Goal: Use online tool/utility: Utilize a website feature to perform a specific function

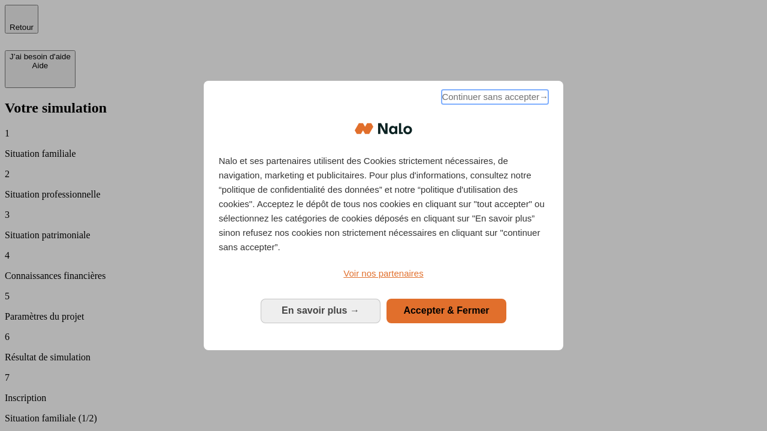
click at [494, 99] on span "Continuer sans accepter →" at bounding box center [494, 97] width 107 height 14
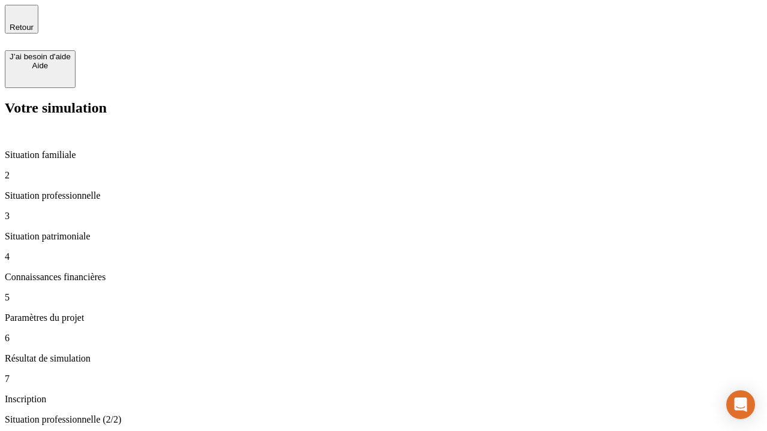
type input "30 000"
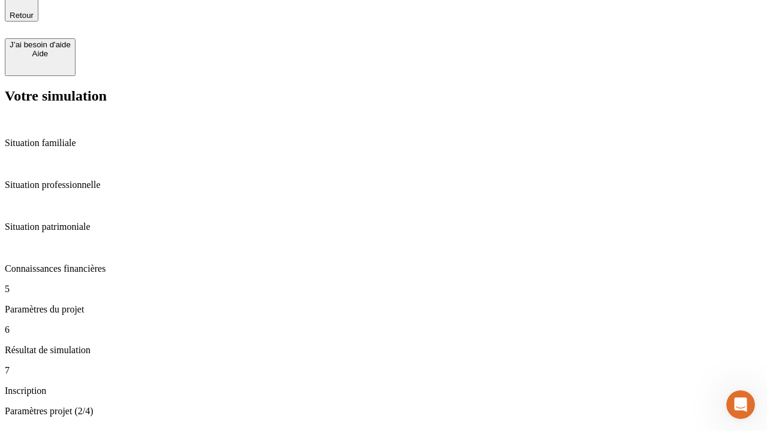
type input "25"
type input "1 000"
type input "640"
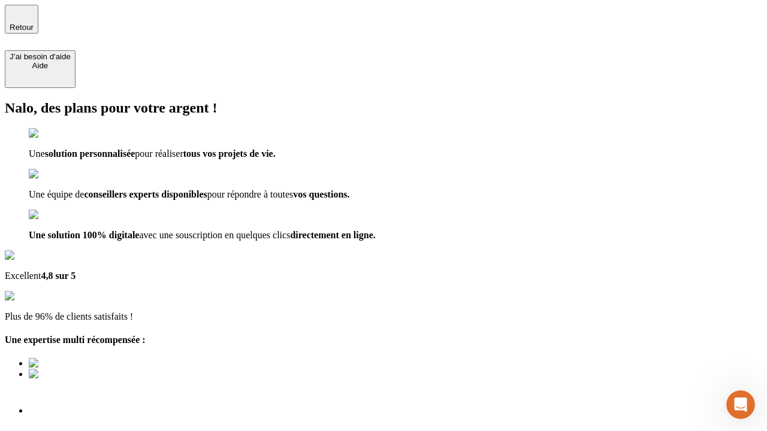
type input "[EMAIL_ADDRESS][PERSON_NAME][DOMAIN_NAME]"
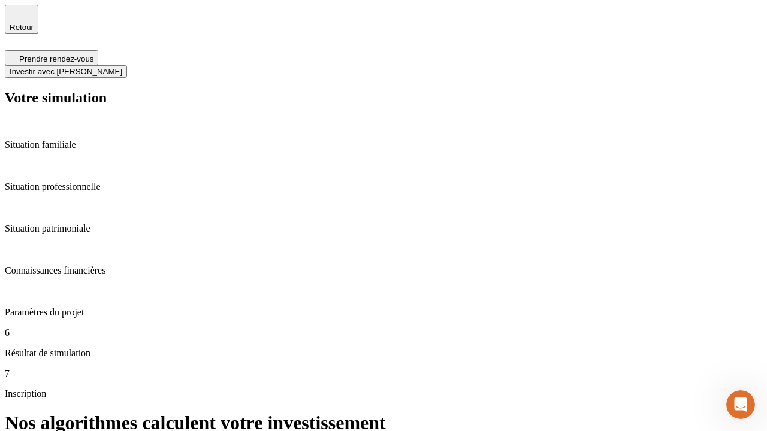
scroll to position [5, 0]
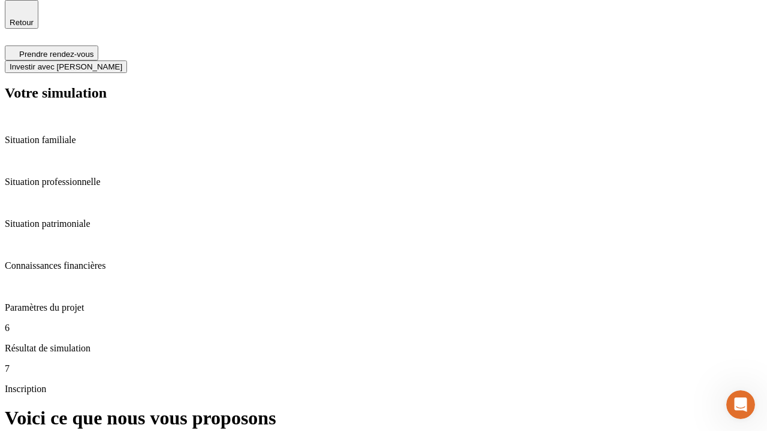
click at [122, 62] on span "Investir avec [PERSON_NAME]" at bounding box center [66, 66] width 113 height 9
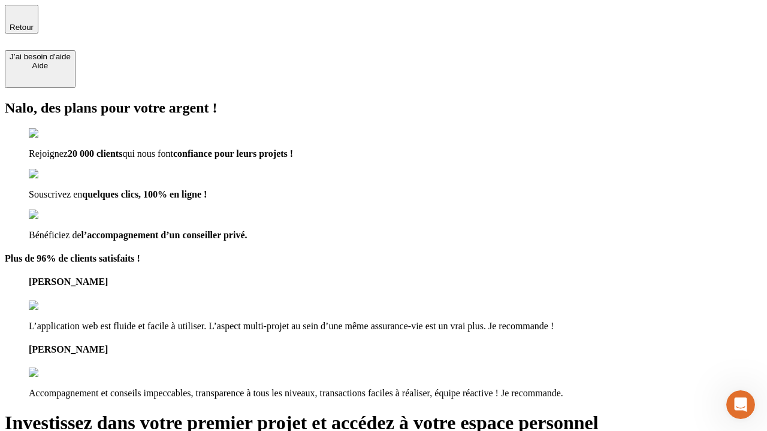
type input "abc"
